Goal: Answer question/provide support

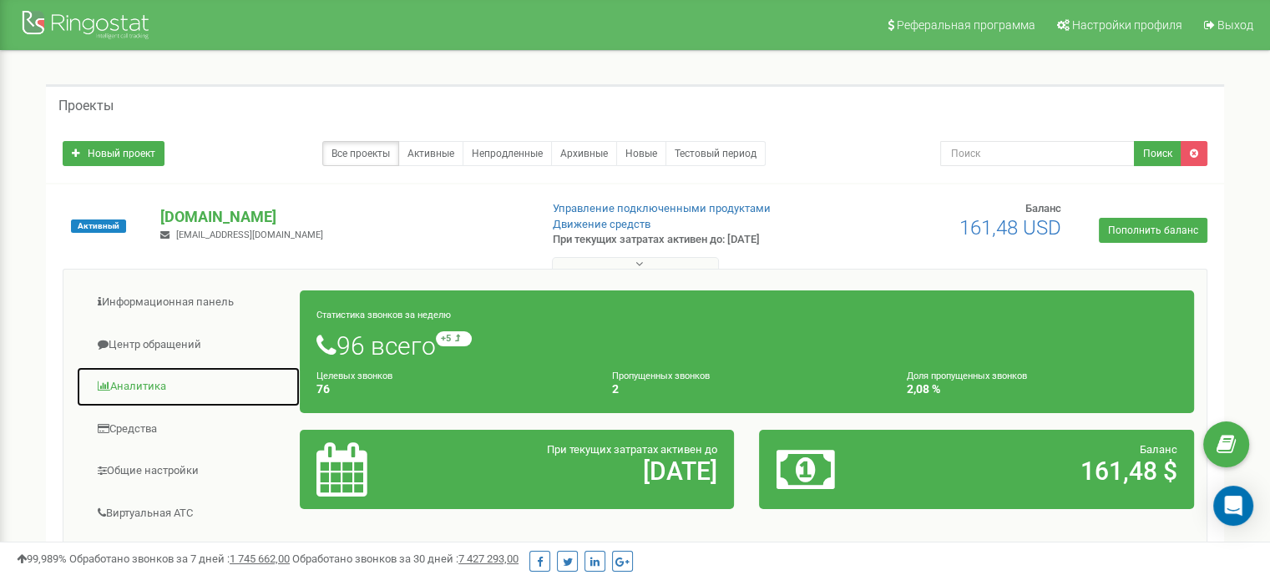
click at [107, 386] on span at bounding box center [104, 386] width 13 height 11
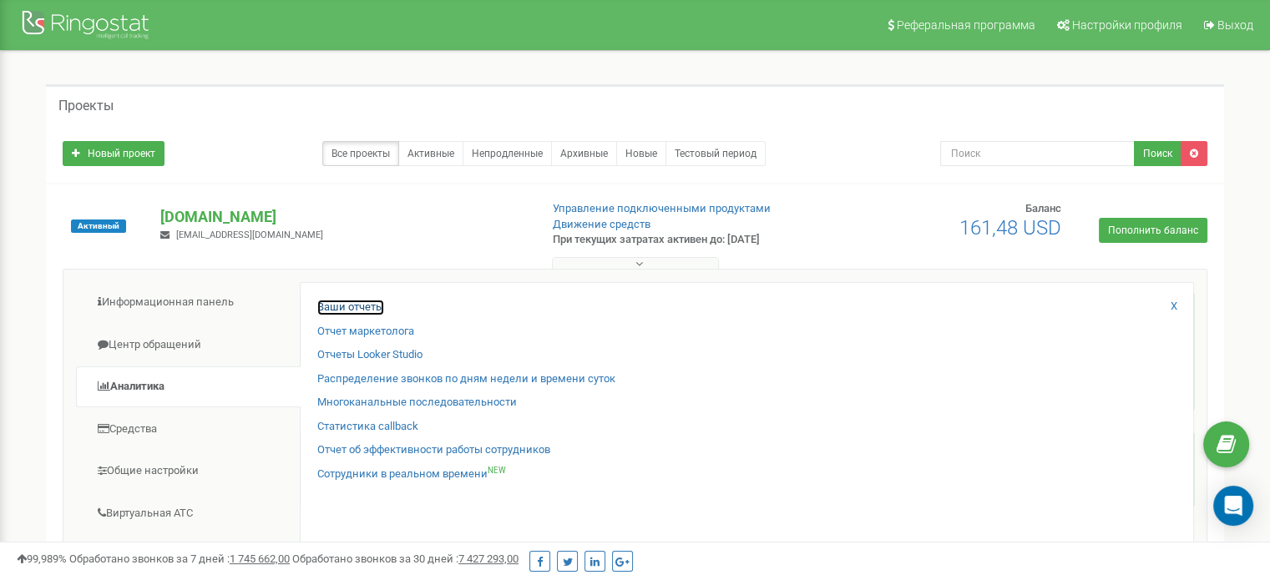
click at [363, 308] on link "Ваши отчеты" at bounding box center [350, 308] width 67 height 16
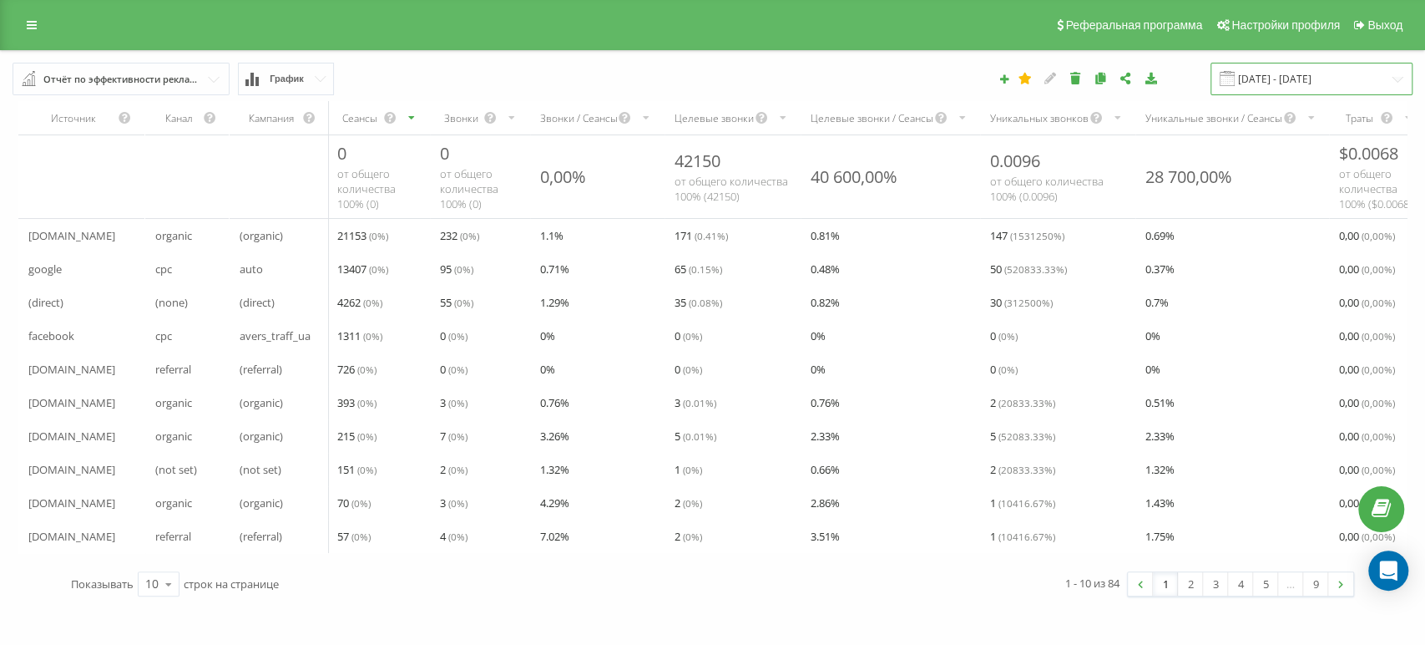
click at [1282, 90] on input "[DATE] - [DATE]" at bounding box center [1312, 79] width 202 height 33
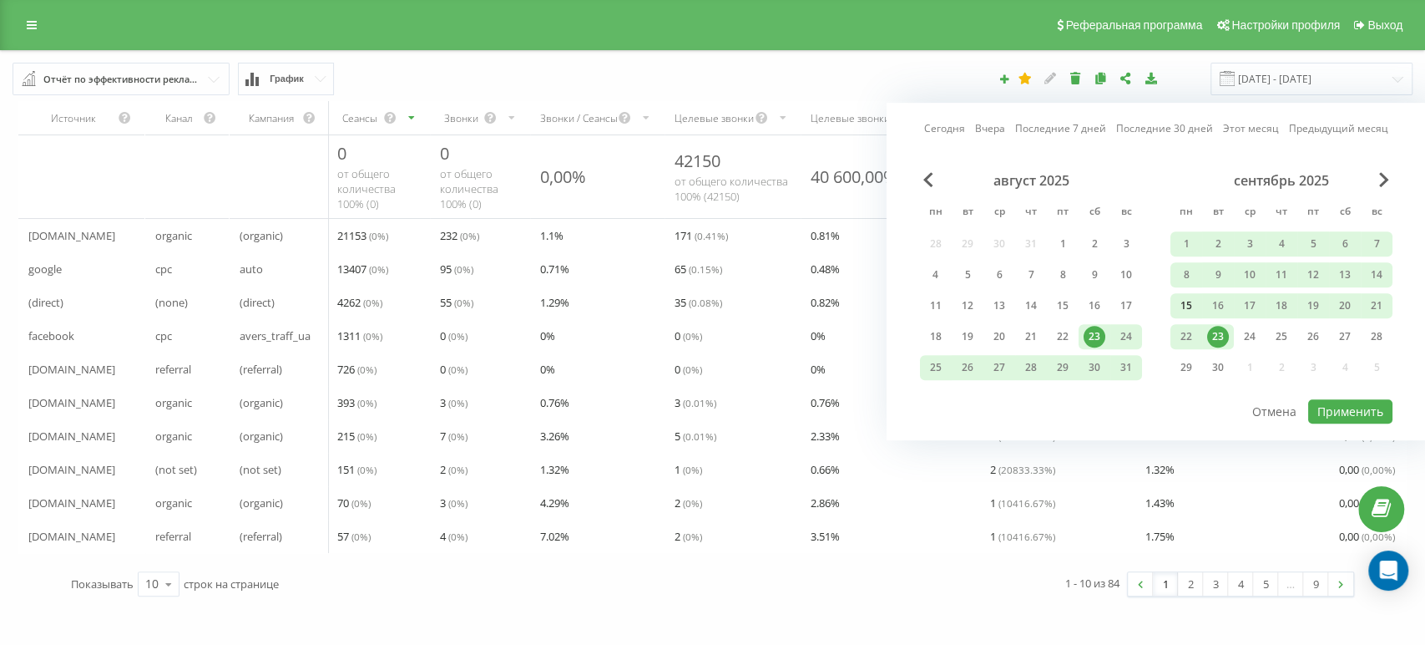
click at [1191, 301] on div "15" at bounding box center [1187, 306] width 22 height 22
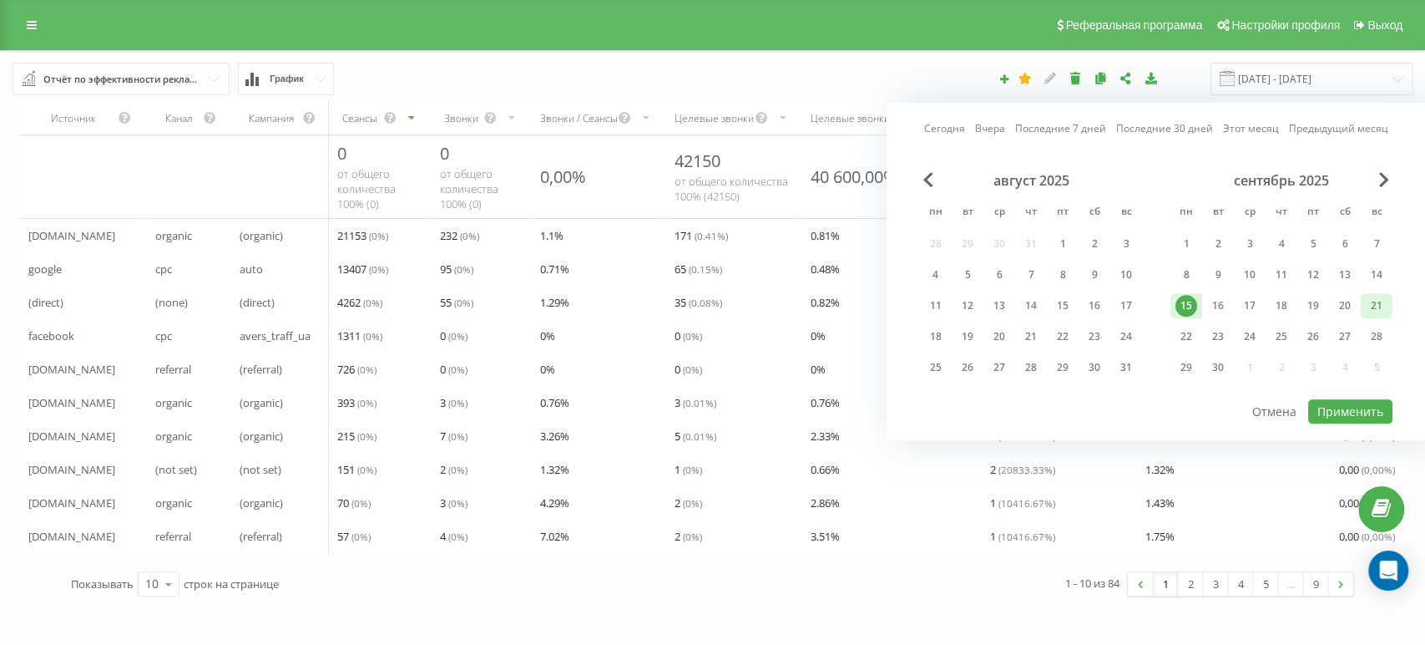
click at [1282, 299] on div "21" at bounding box center [1377, 306] width 22 height 22
click at [1282, 405] on button "Применить" at bounding box center [1350, 411] width 84 height 24
type input "[DATE] - [DATE]"
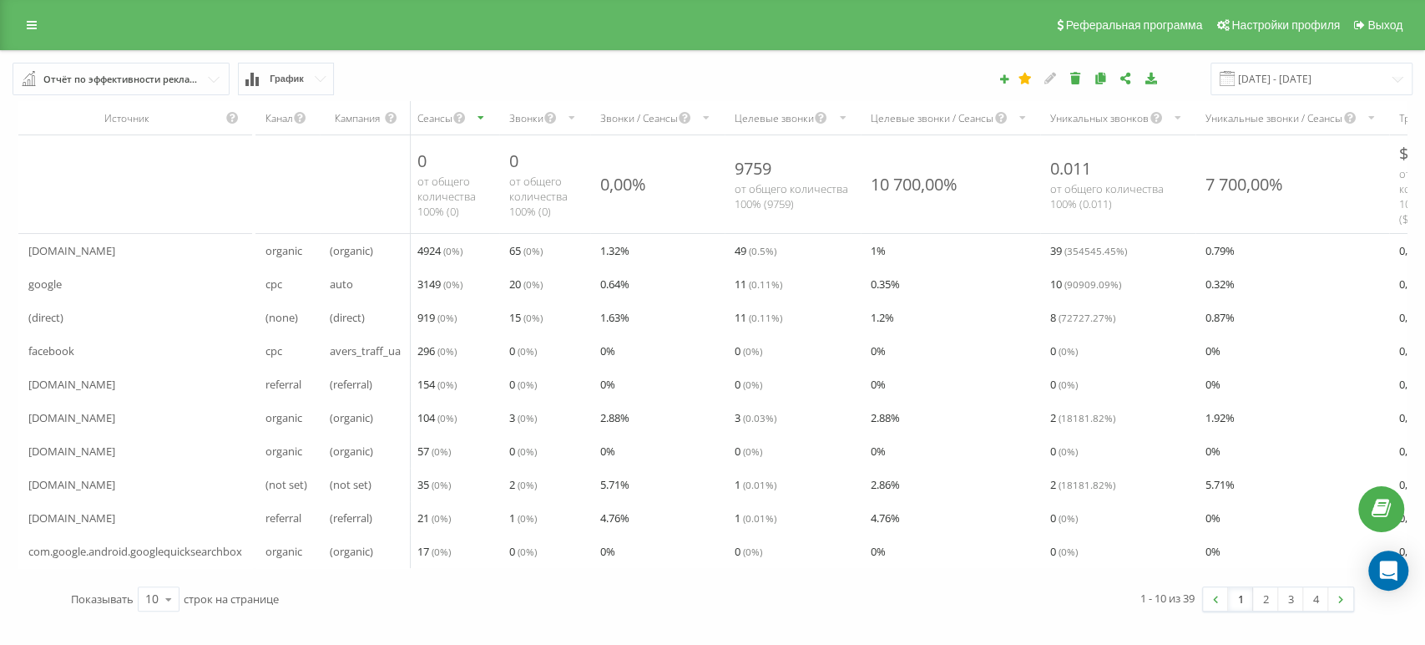
click at [287, 82] on span "График" at bounding box center [287, 78] width 34 height 11
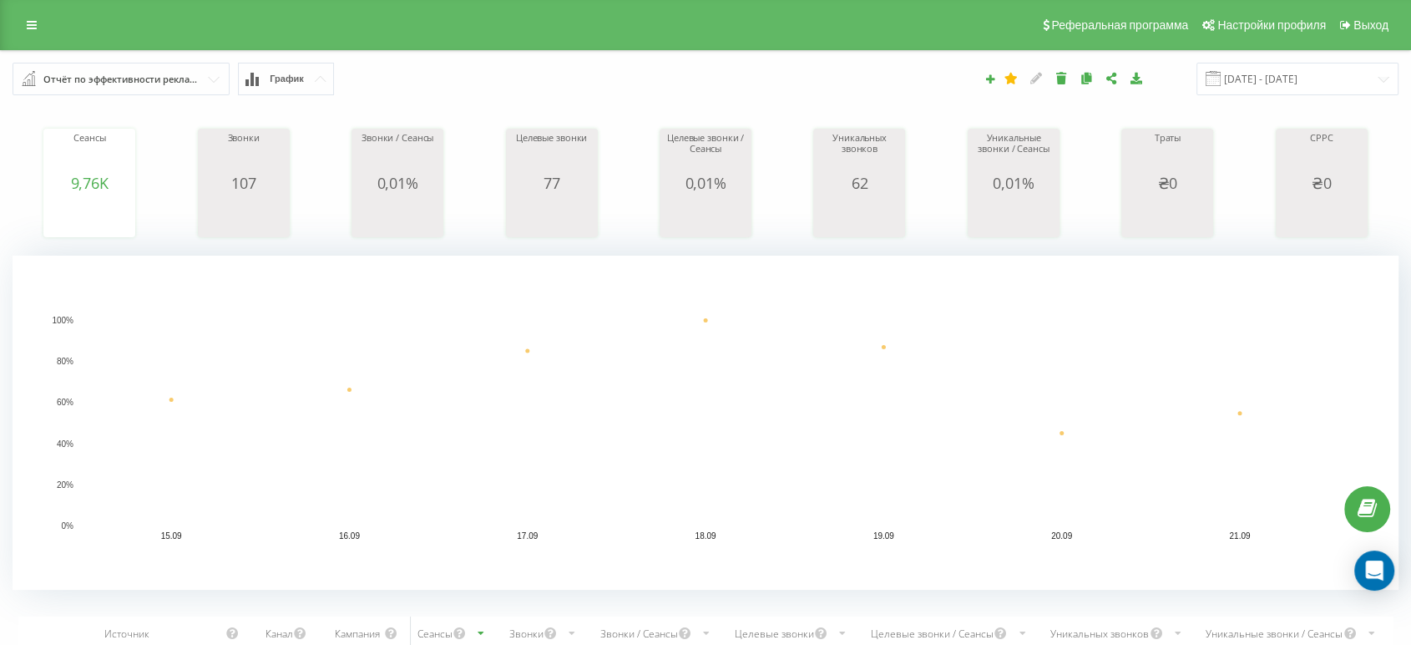
click at [152, 77] on div "Отчёт по эффективности рекламных кампаний" at bounding box center [121, 79] width 157 height 18
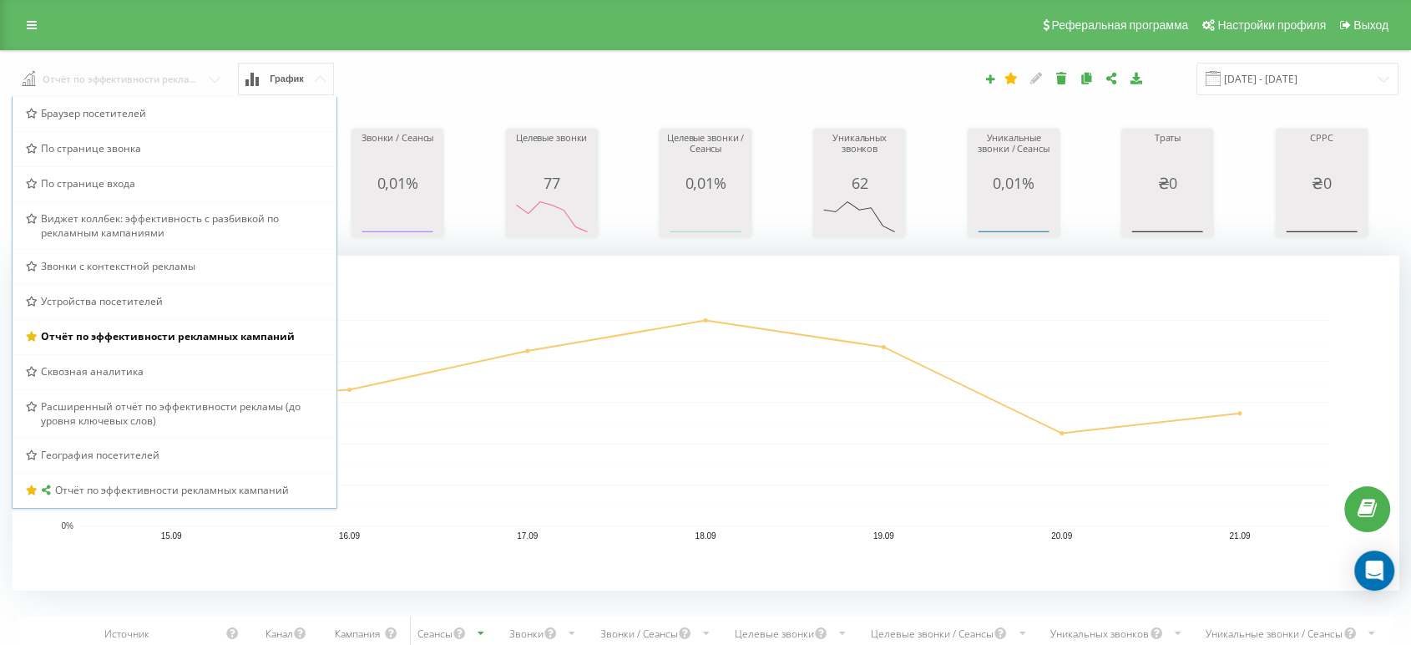
click at [152, 77] on input "text" at bounding box center [121, 78] width 217 height 30
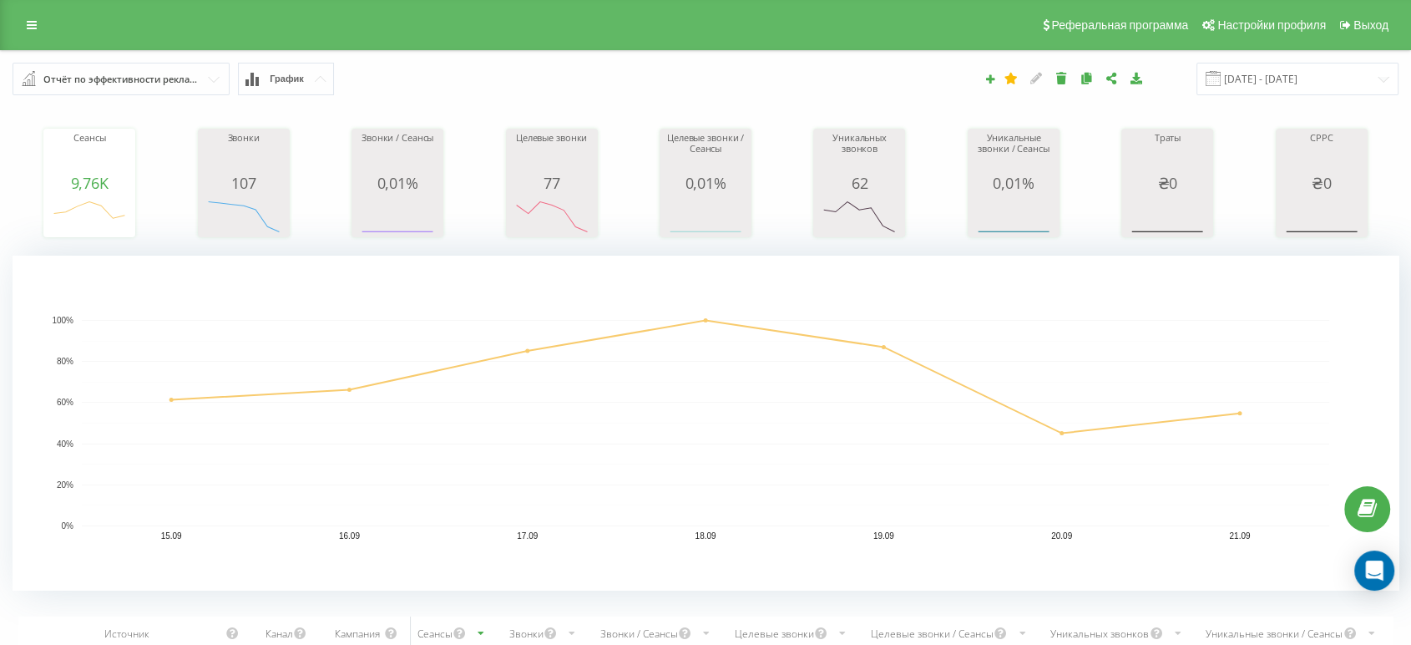
click at [482, 79] on div "Отчёт по эффективности рекламных кампаний [PERSON_NAME] посетителей По странице…" at bounding box center [265, 79] width 529 height 33
click at [283, 81] on span "График" at bounding box center [287, 78] width 34 height 11
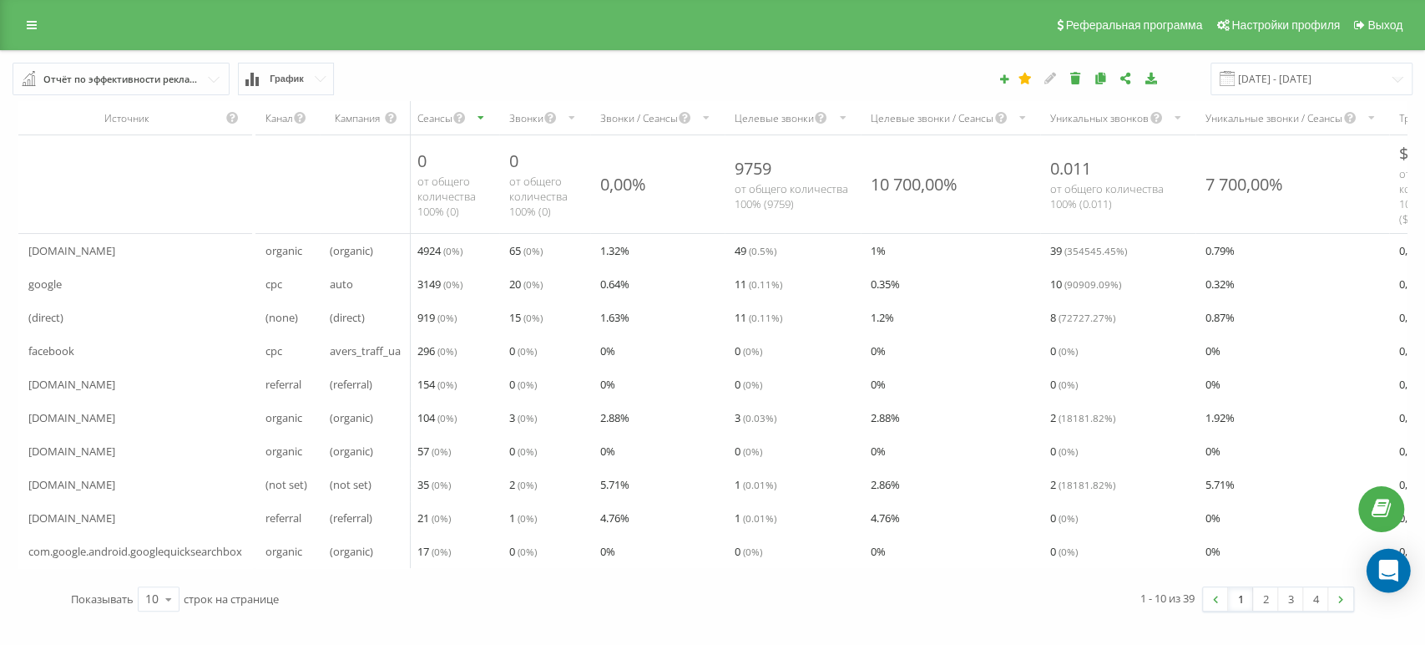
click at [1282, 575] on icon "Open Intercom Messenger" at bounding box center [1387, 570] width 19 height 22
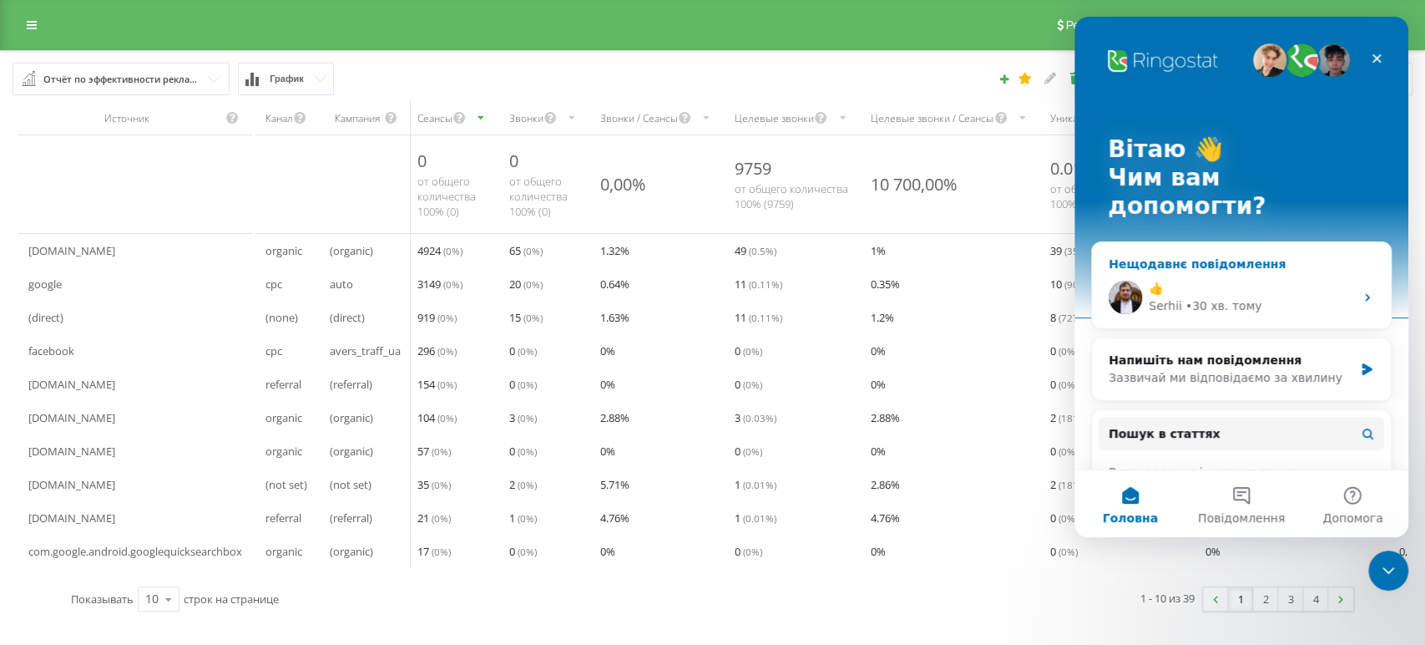
click at [1222, 280] on div "👍" at bounding box center [1251, 289] width 205 height 18
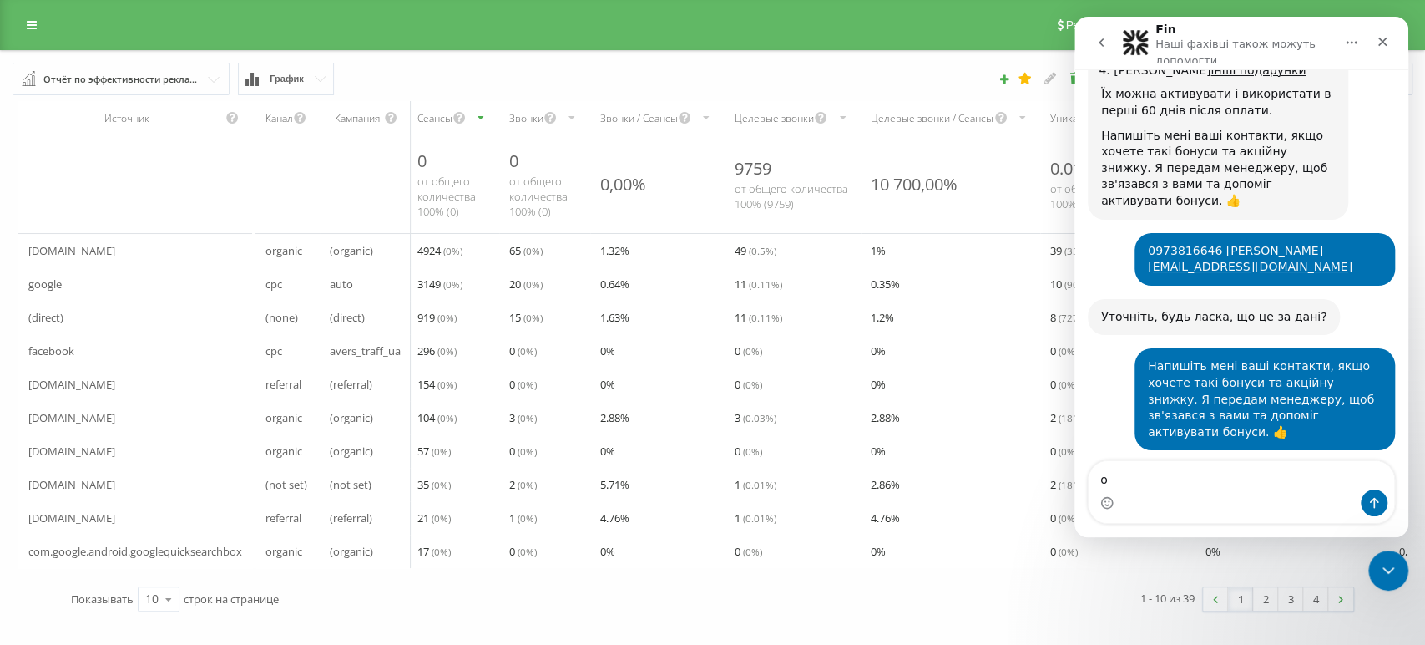
scroll to position [3038, 0]
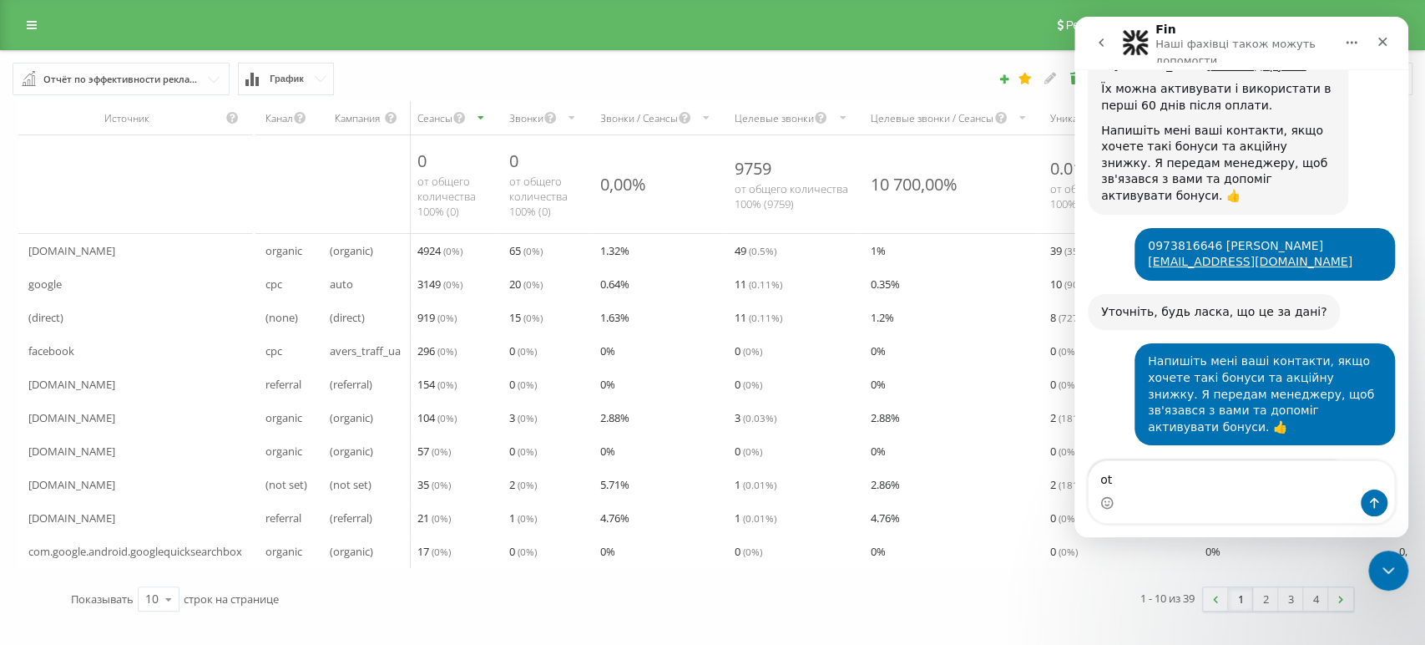
type textarea "o"
type textarea "ще питання)"
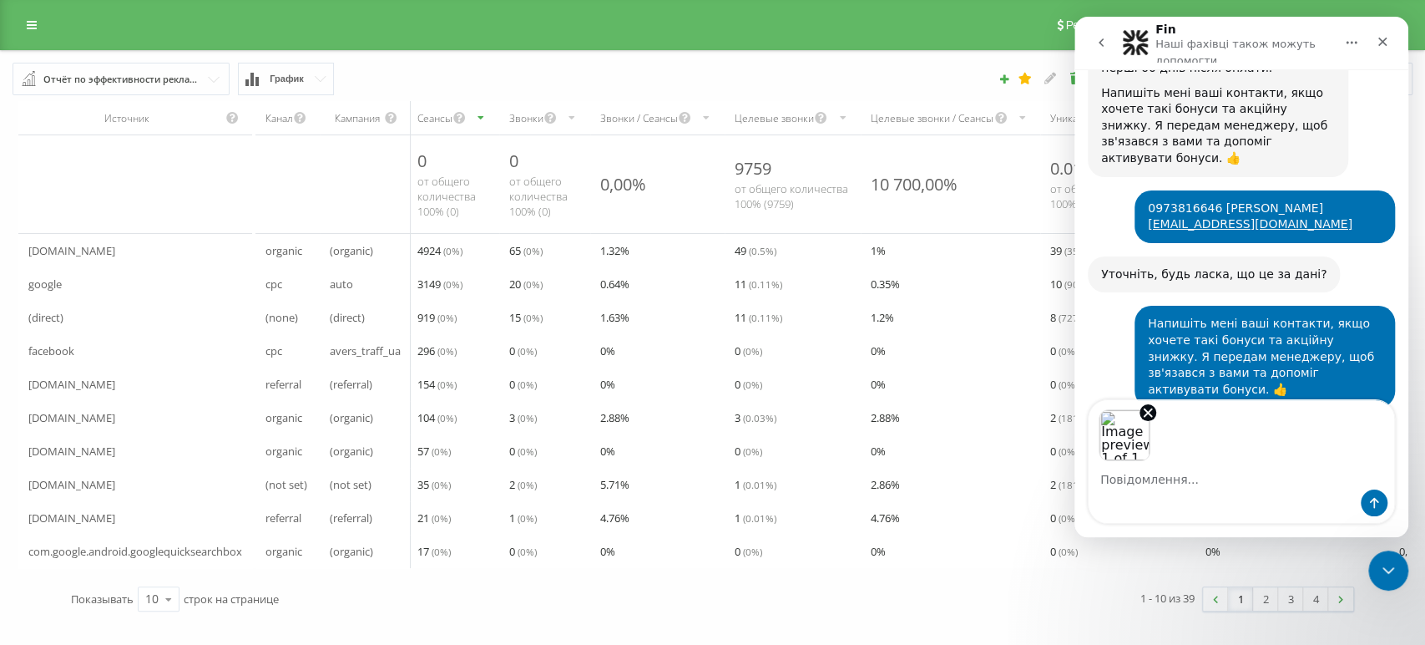
scroll to position [3137, 0]
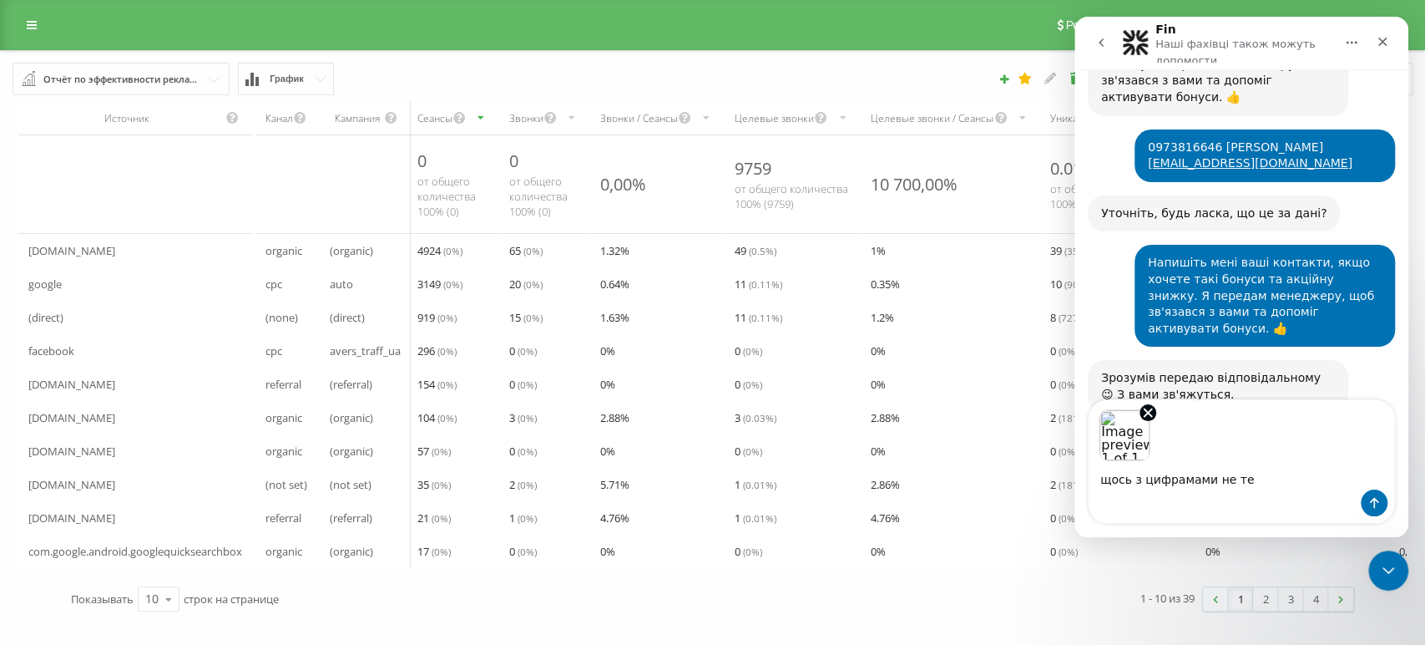
type textarea "щось з цифрамами не те)"
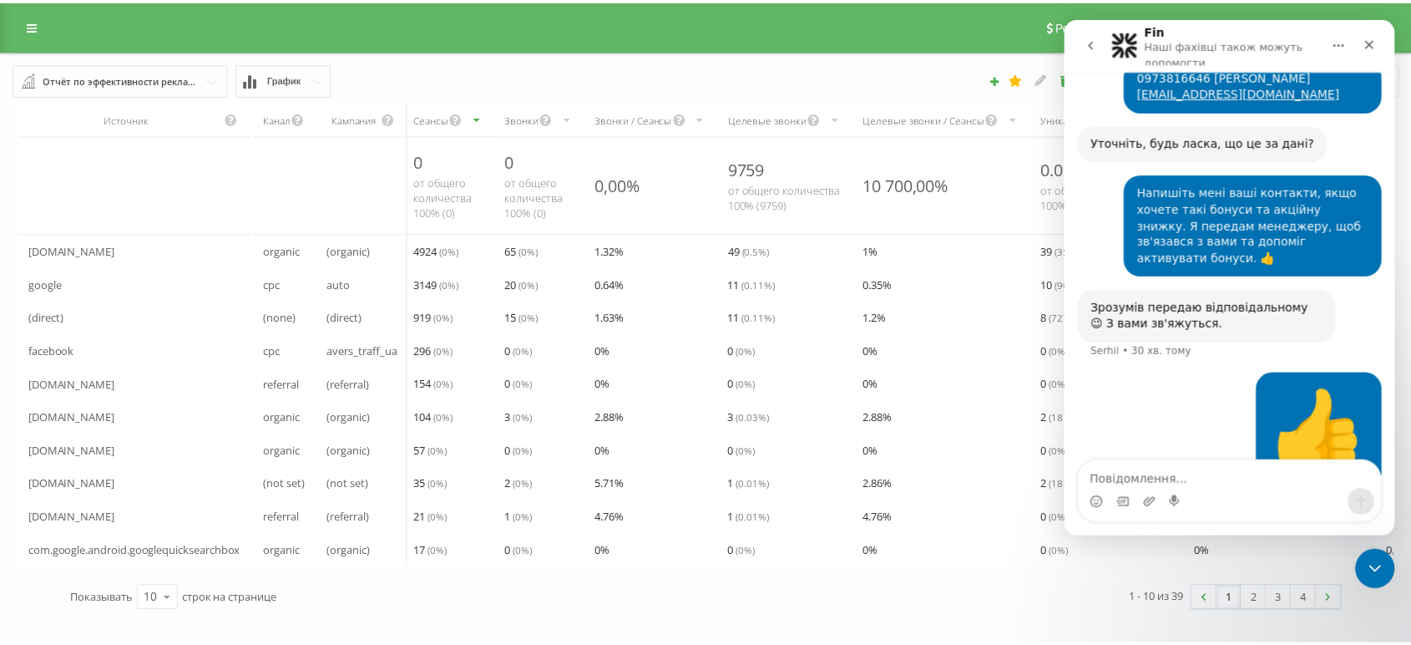
scroll to position [3211, 0]
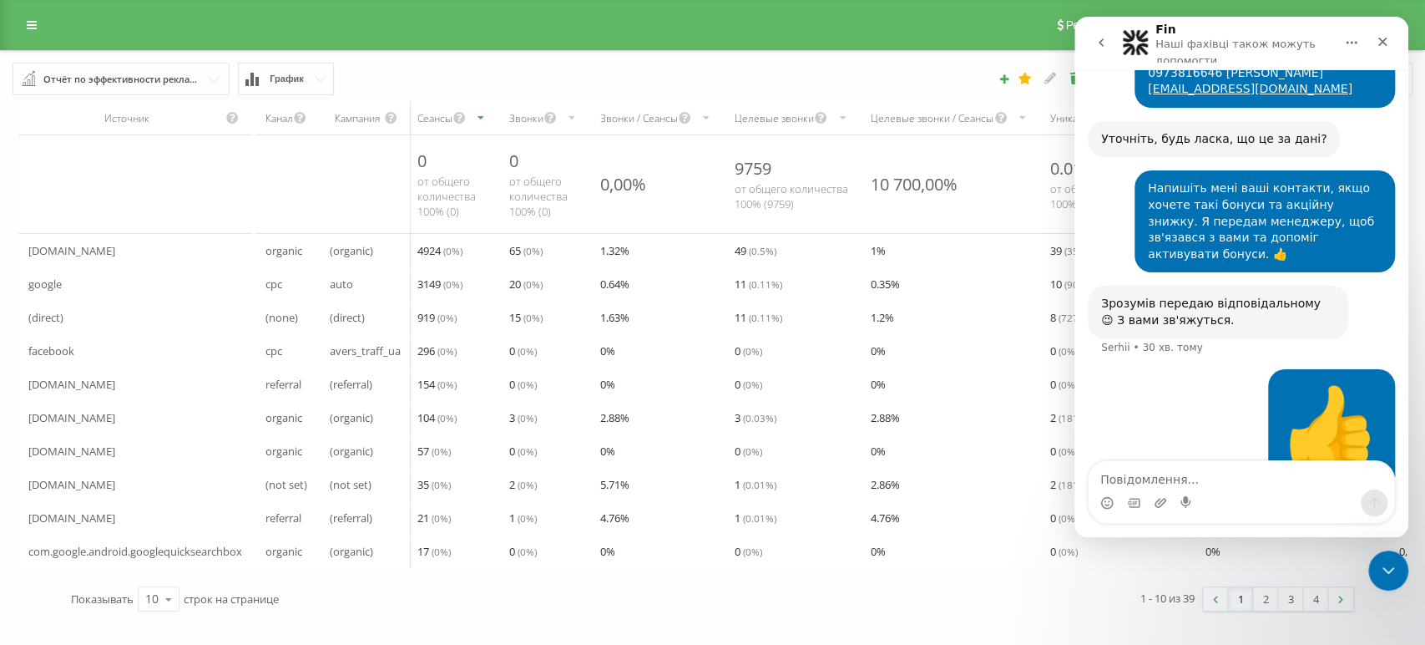
click at [301, 77] on span "График" at bounding box center [287, 78] width 34 height 11
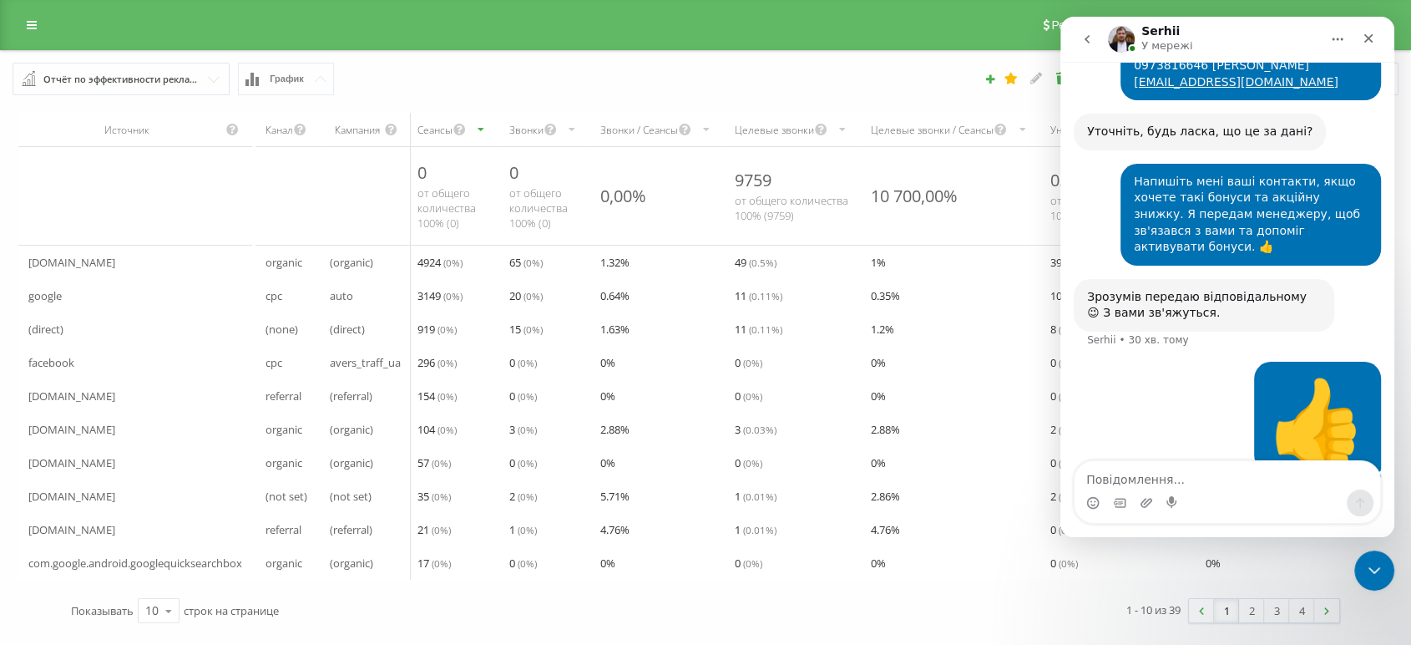
scroll to position [3204, 0]
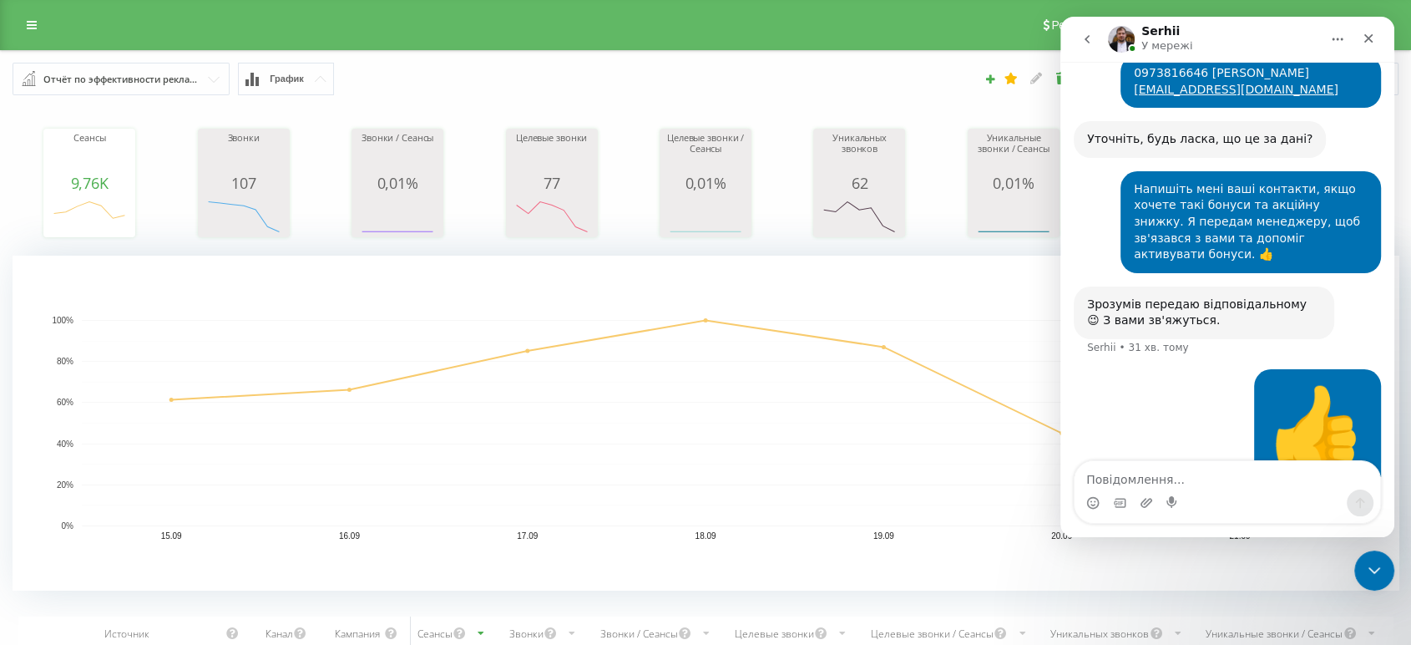
click at [1213, 491] on div "Месенджер Intercom" at bounding box center [1228, 502] width 306 height 27
click at [1153, 481] on textarea "Повідомлення..." at bounding box center [1228, 475] width 306 height 28
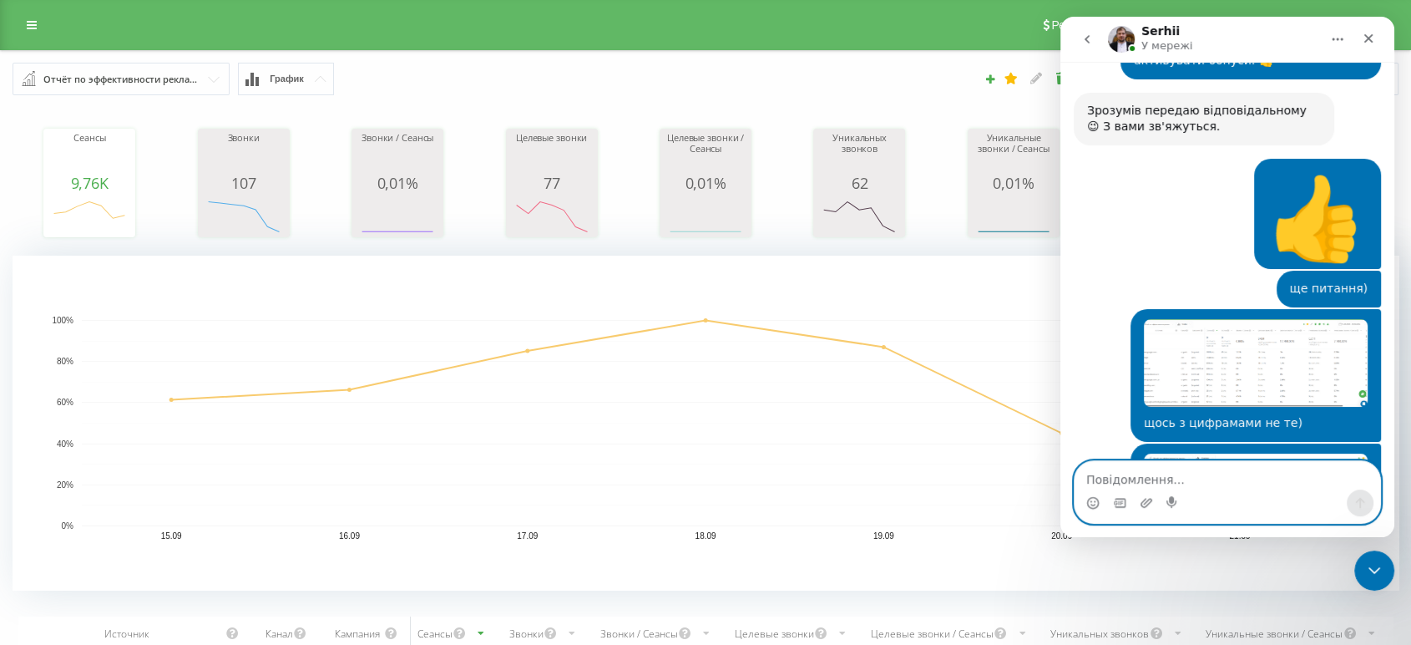
scroll to position [3423, 0]
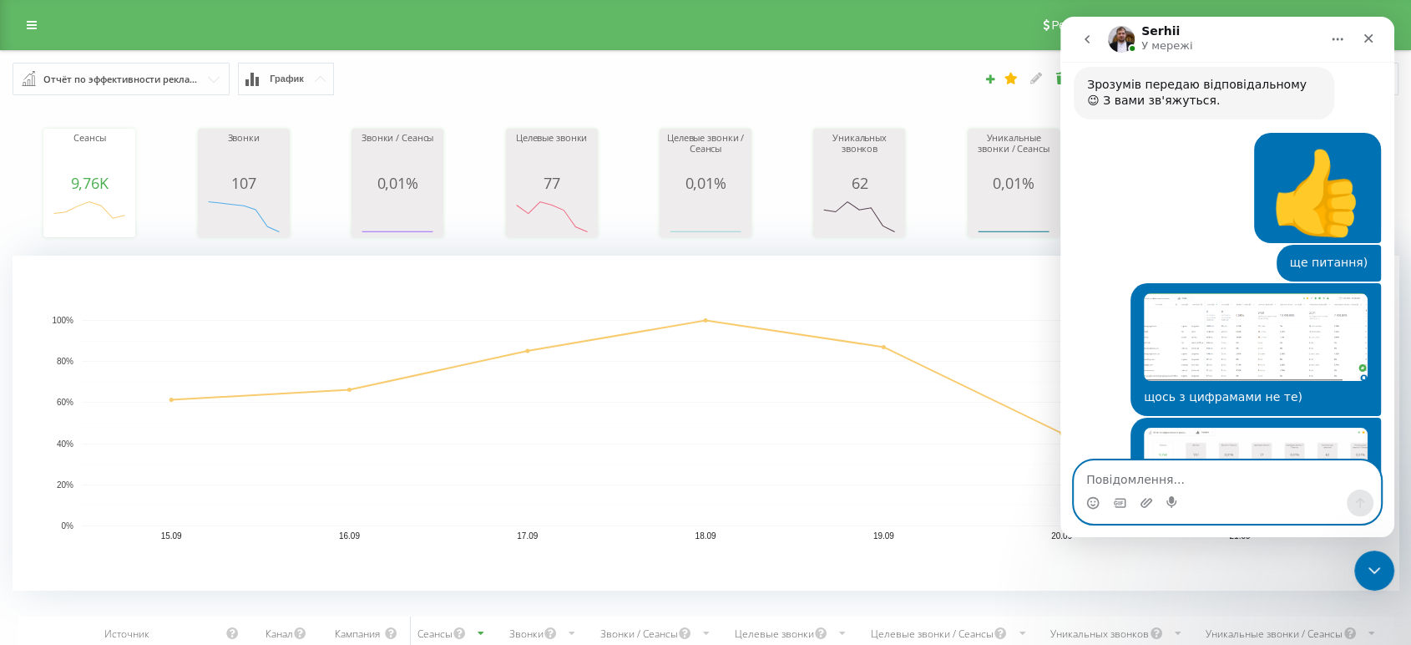
click at [1236, 293] on img "Олександра каже…" at bounding box center [1256, 337] width 224 height 89
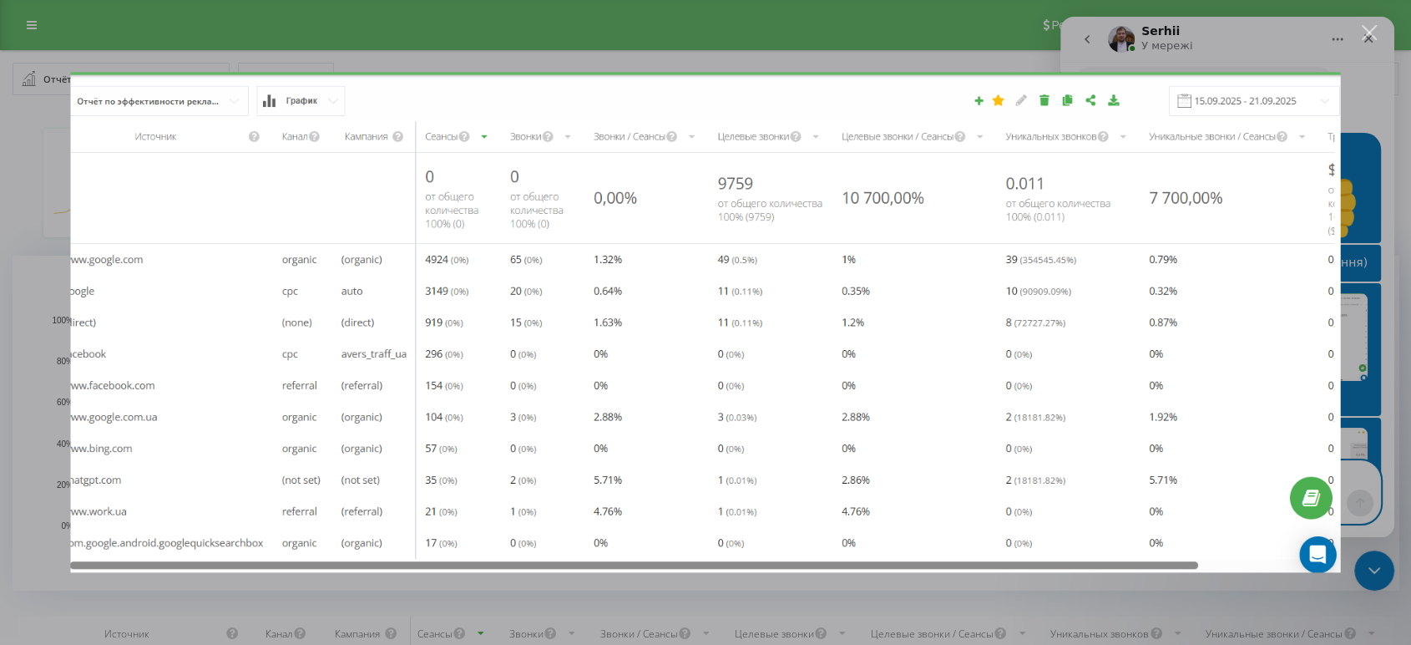
click at [1282, 25] on div "Закрити" at bounding box center [1370, 33] width 16 height 16
click at [1282, 28] on div "Месенджер Intercom" at bounding box center [705, 322] width 1411 height 645
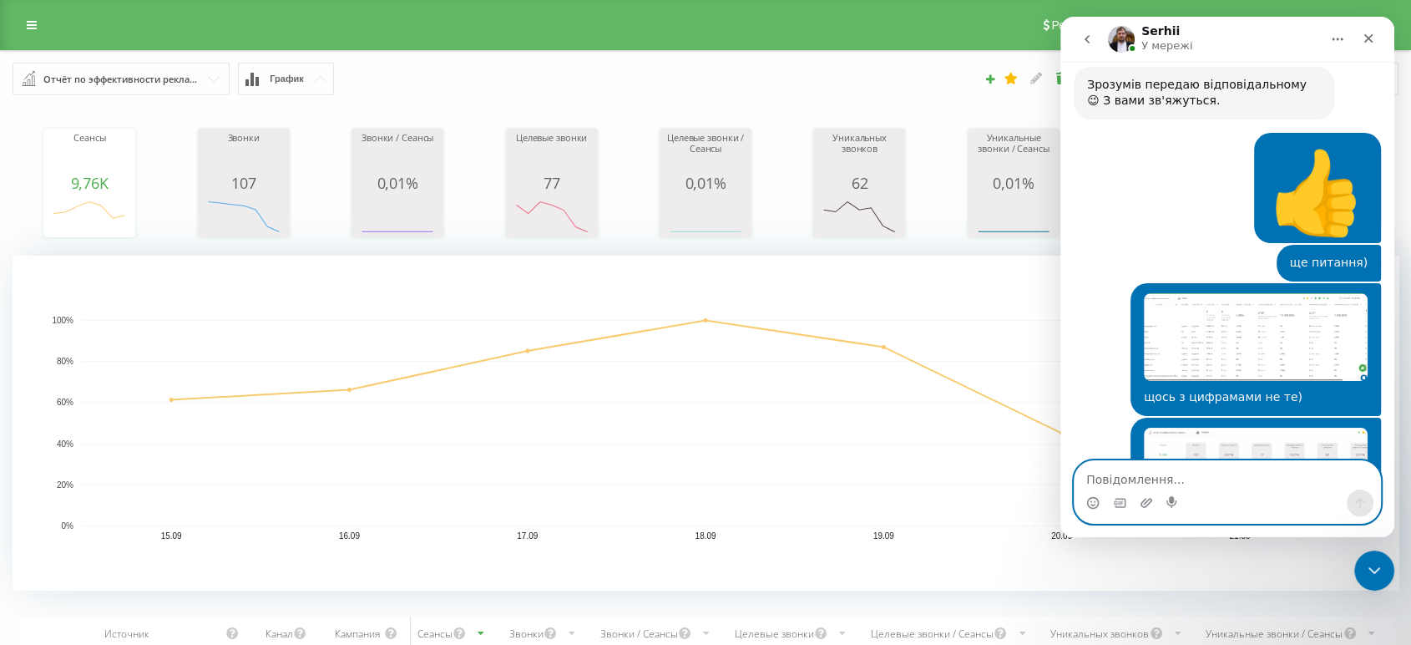
click at [1171, 480] on textarea "Повідомлення..." at bounding box center [1228, 475] width 306 height 28
type textarea "к-ть дзвінків"
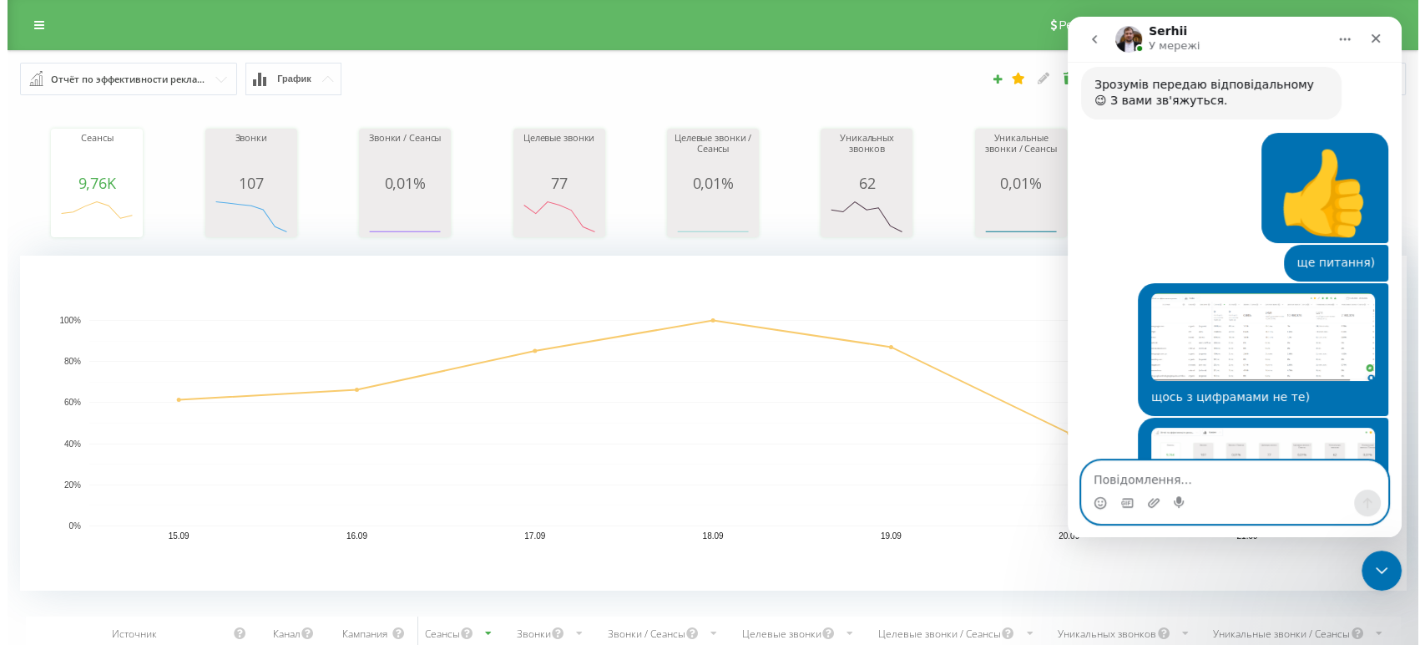
scroll to position [3473, 0]
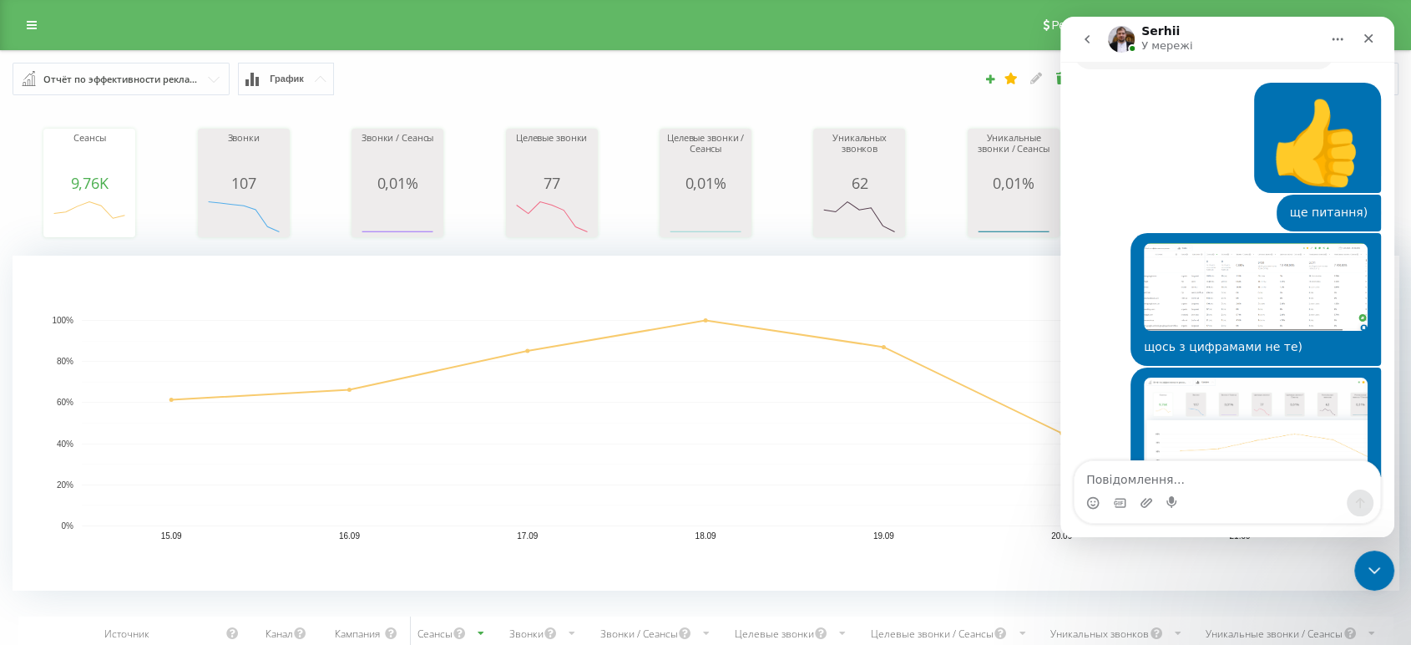
click at [287, 80] on span "График" at bounding box center [287, 78] width 34 height 11
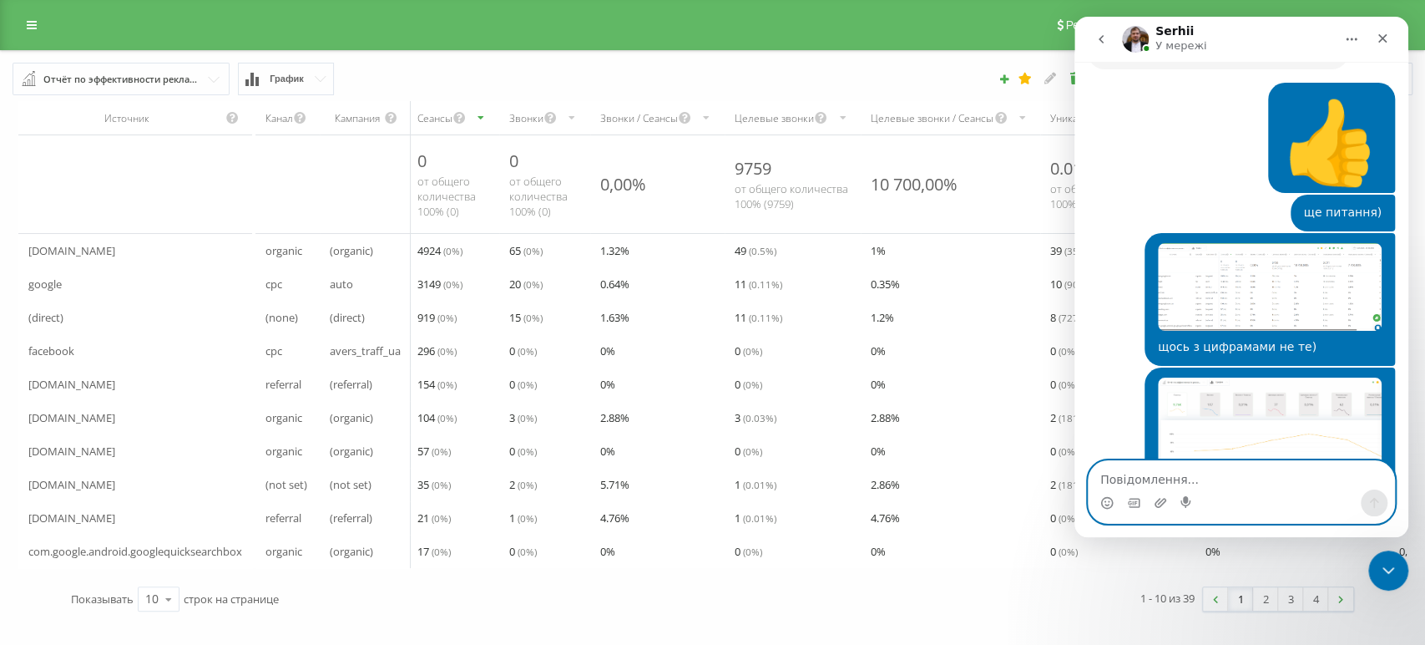
click at [1181, 473] on textarea "Повідомлення..." at bounding box center [1242, 475] width 306 height 28
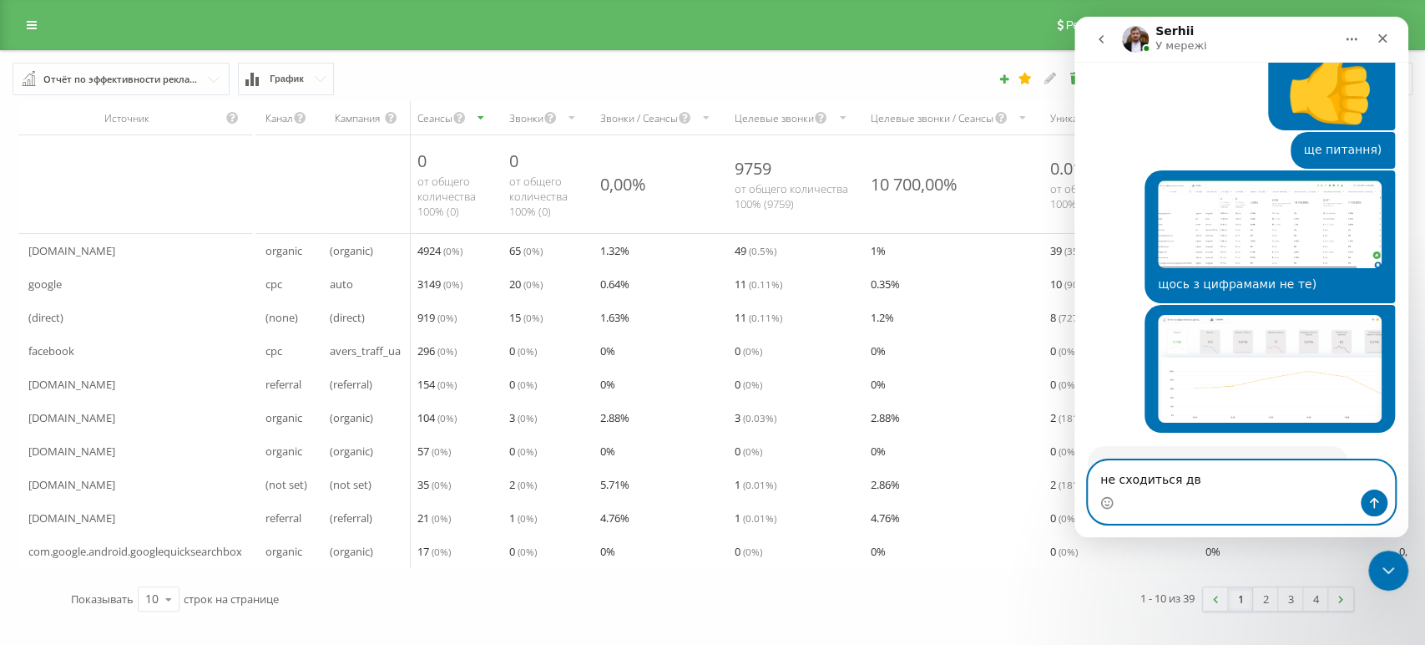
scroll to position [3538, 0]
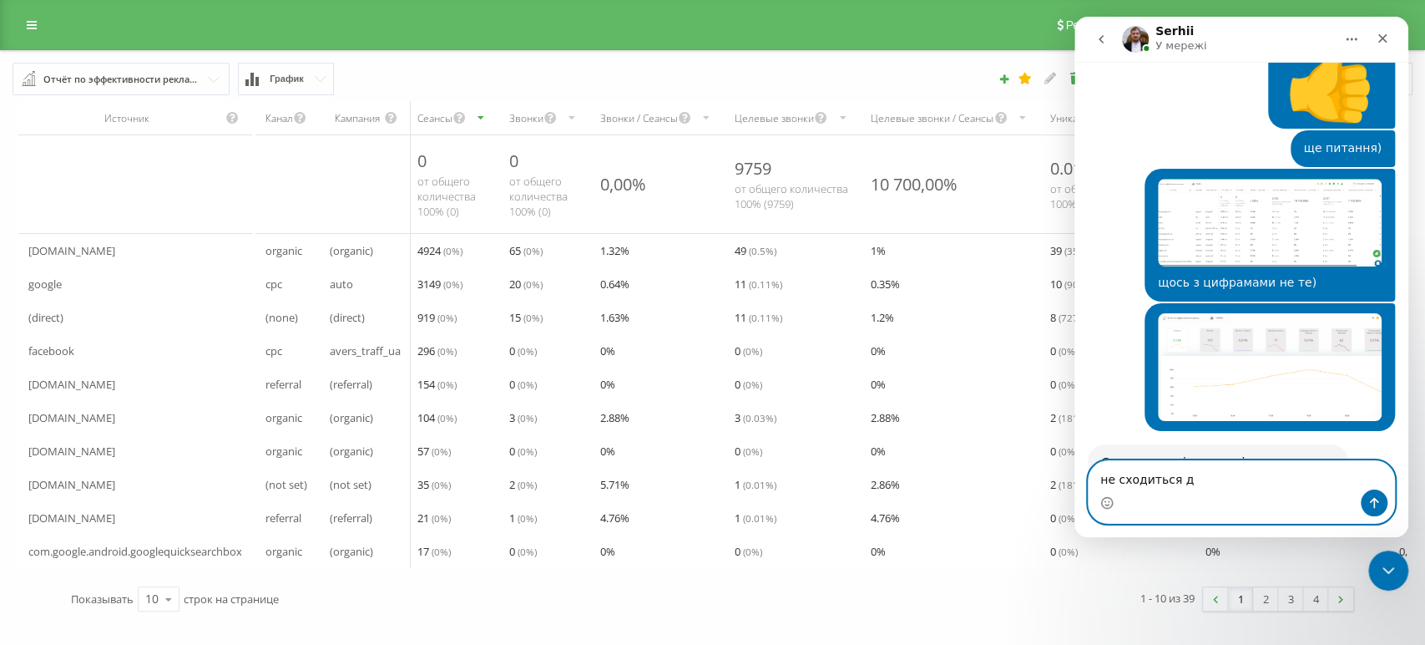
type textarea "не сходиться"
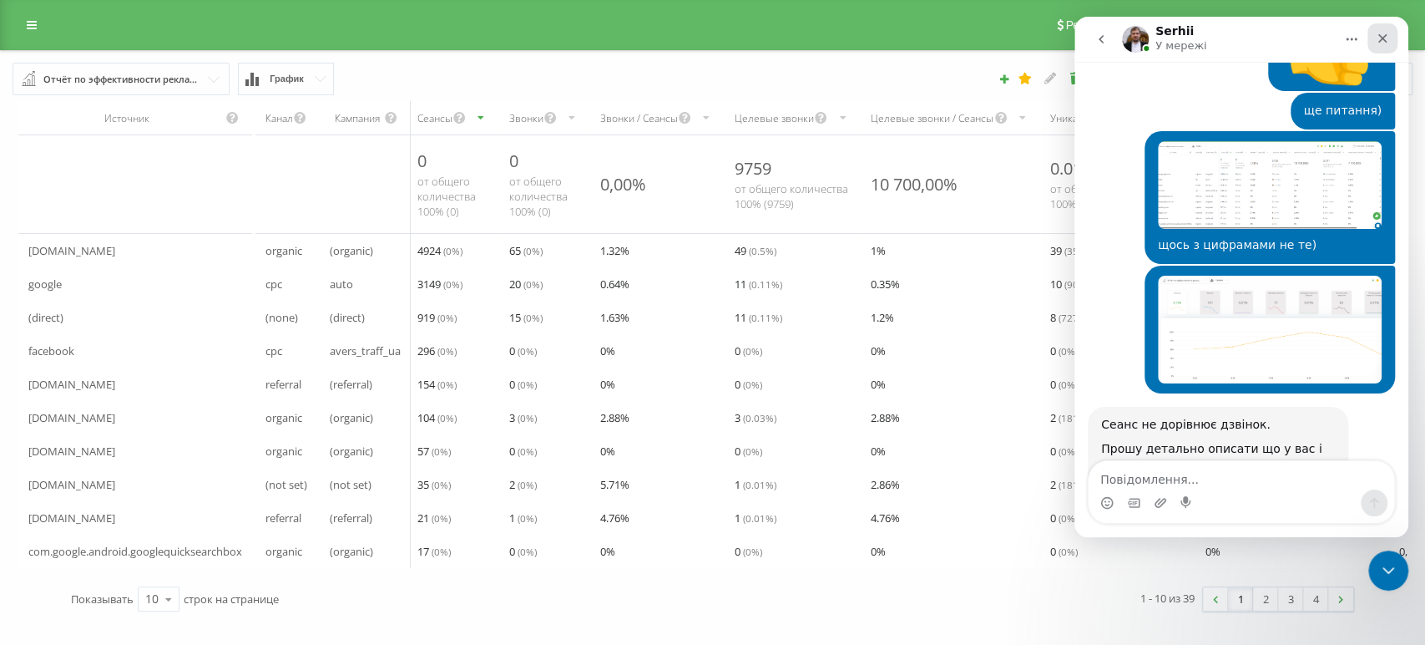
click at [1282, 38] on icon "Закрити" at bounding box center [1382, 38] width 9 height 9
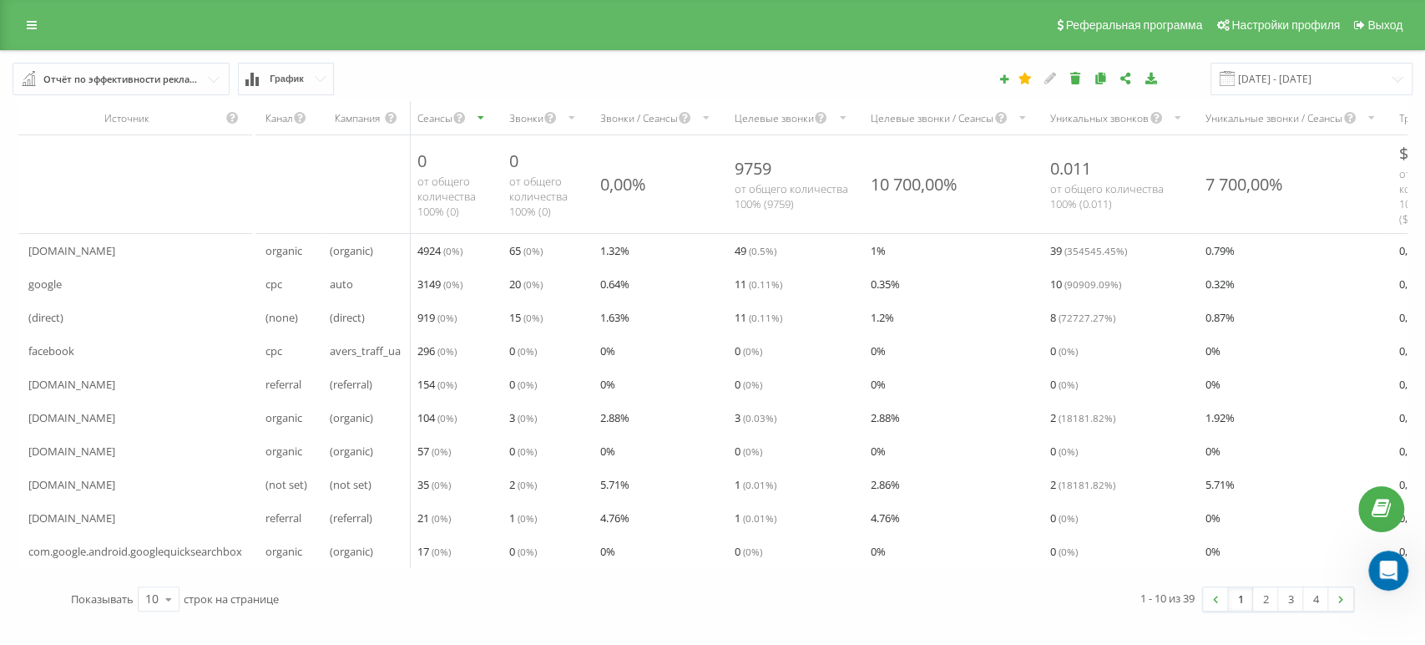
click at [1022, 119] on icon "scrollable content" at bounding box center [1022, 118] width 11 height 20
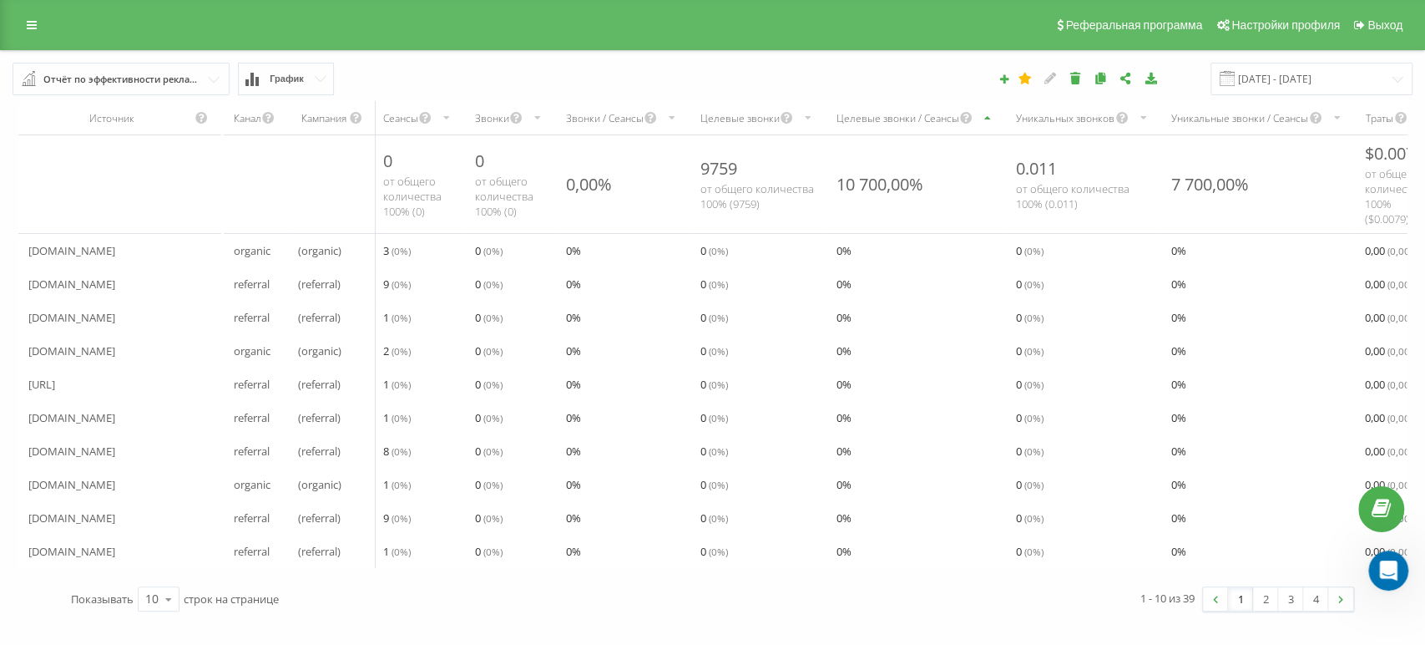
click at [985, 119] on icon "scrollable content" at bounding box center [988, 118] width 11 height 20
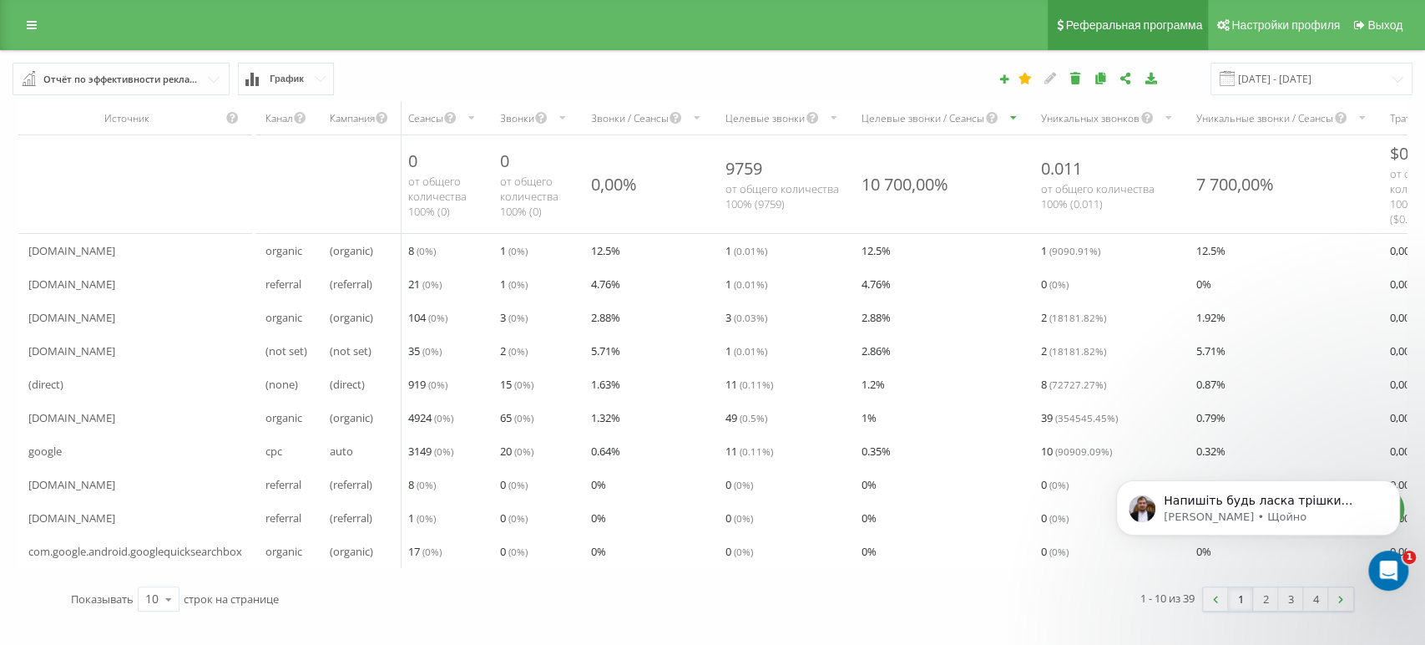
scroll to position [3594, 0]
click at [1282, 499] on p "Напишіть будь ласка трішки детальніше. Можливо покажіть на скрішоті стрілочкою." at bounding box center [1271, 501] width 215 height 17
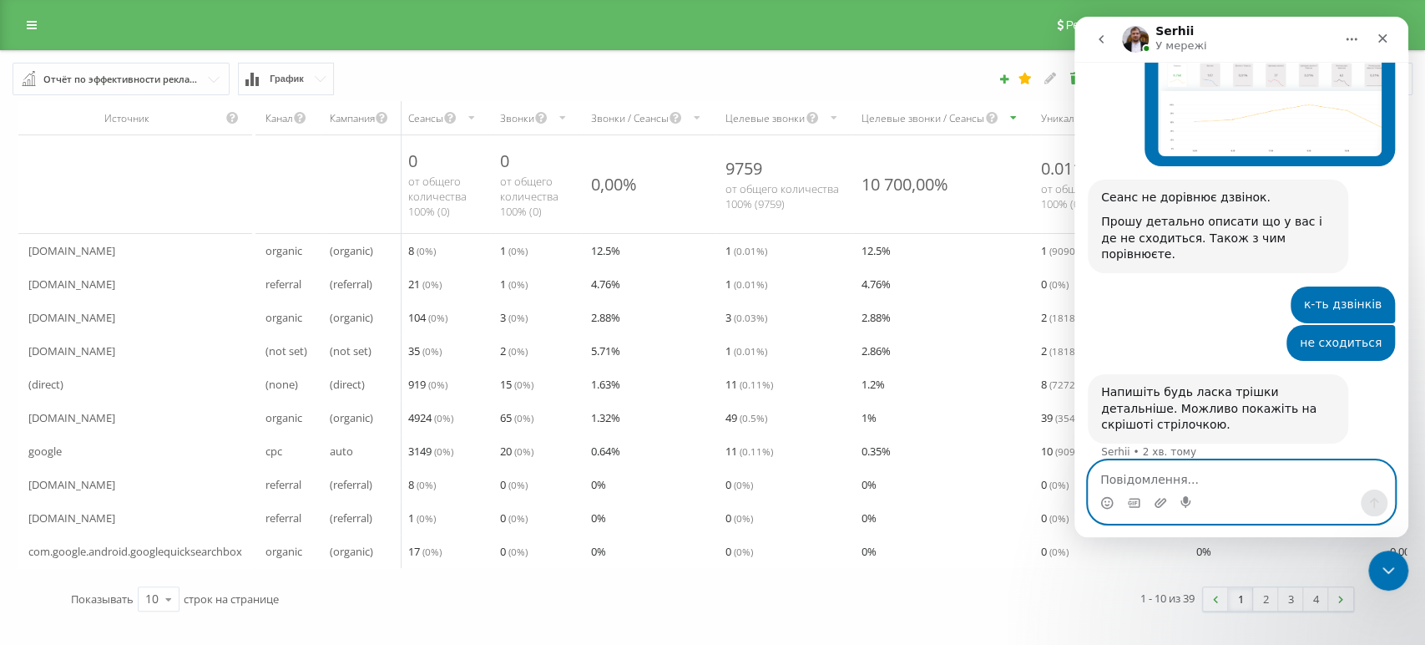
scroll to position [3803, 0]
